Goal: Information Seeking & Learning: Find specific fact

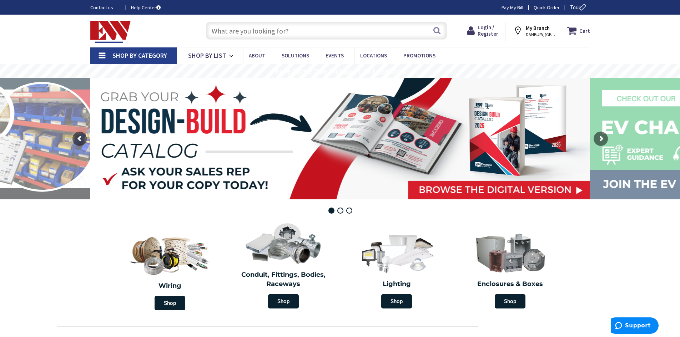
click at [244, 29] on input "text" at bounding box center [326, 31] width 241 height 18
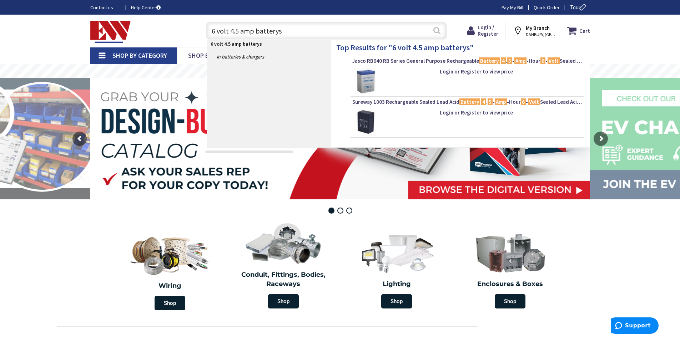
type input "6 volt 4.5 amp batterys"
click at [437, 30] on button "Search" at bounding box center [436, 30] width 9 height 16
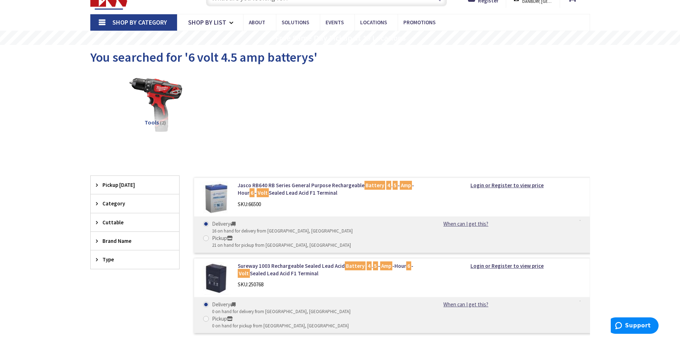
scroll to position [71, 0]
